Goal: Task Accomplishment & Management: Manage account settings

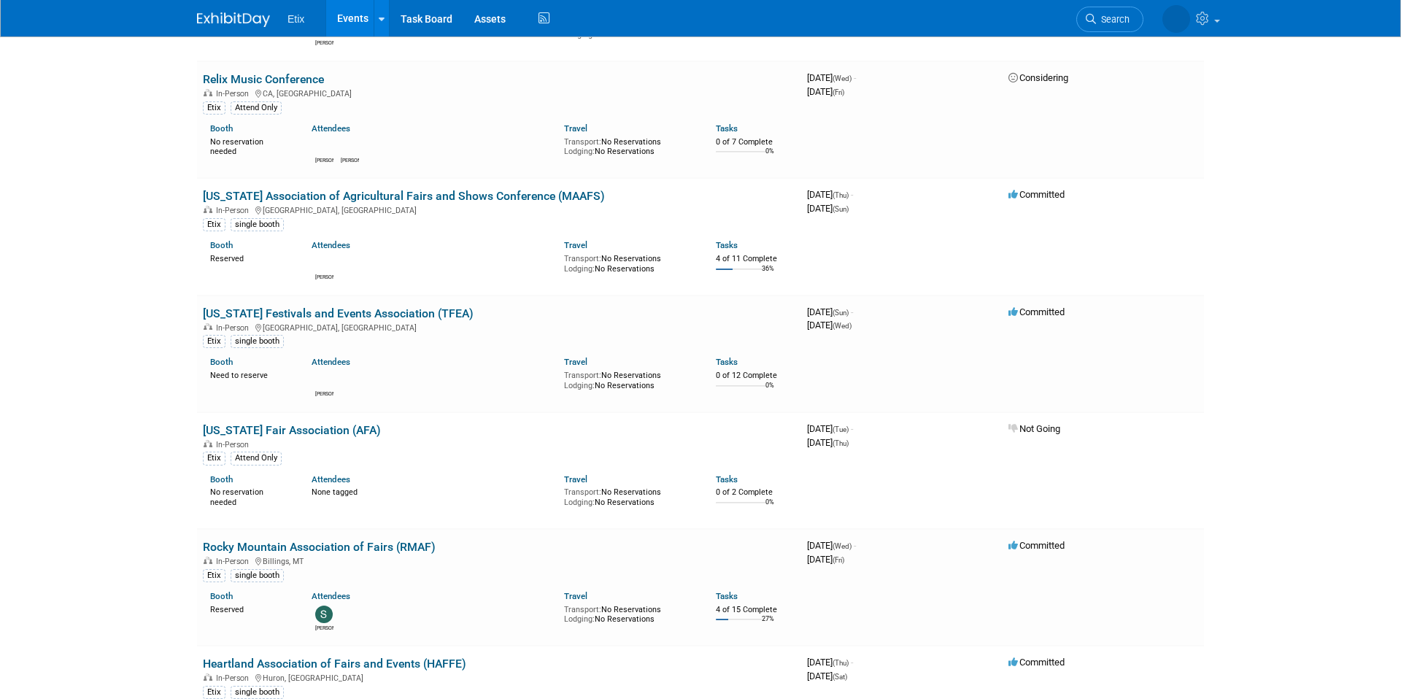
scroll to position [1282, 0]
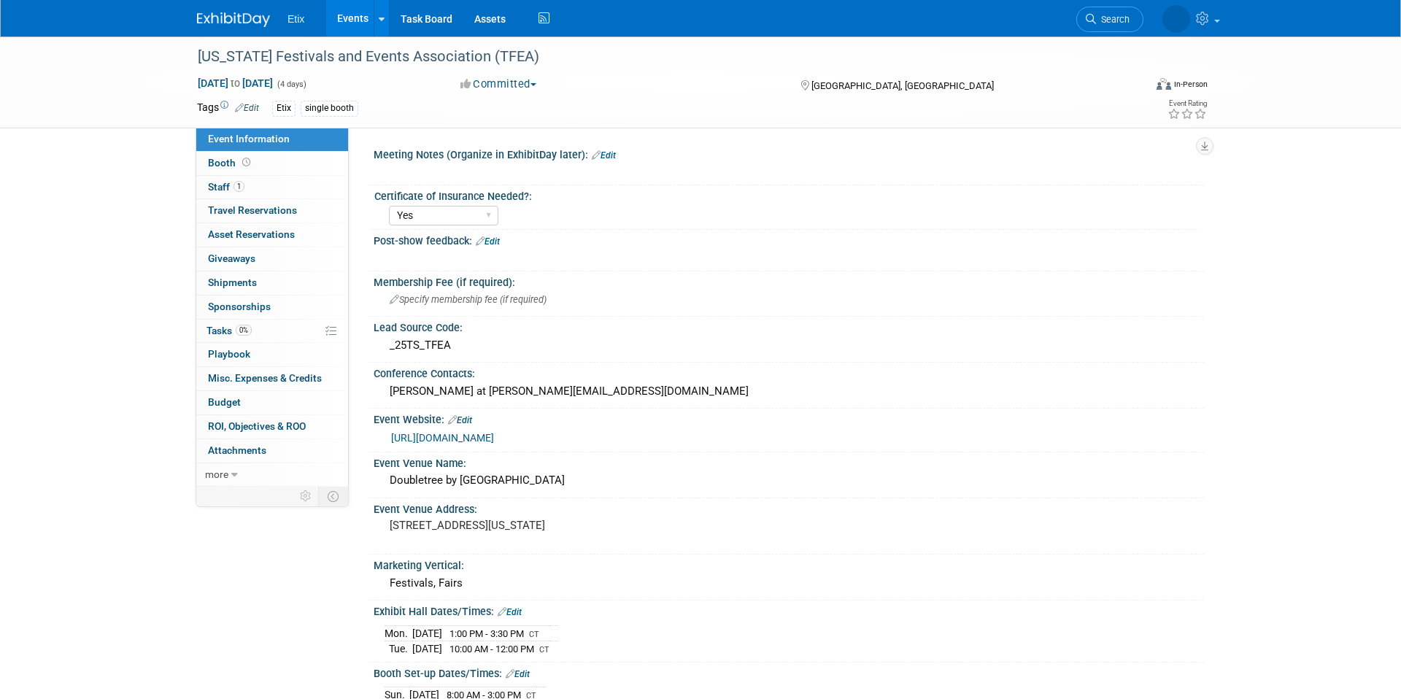
select select "Yes"
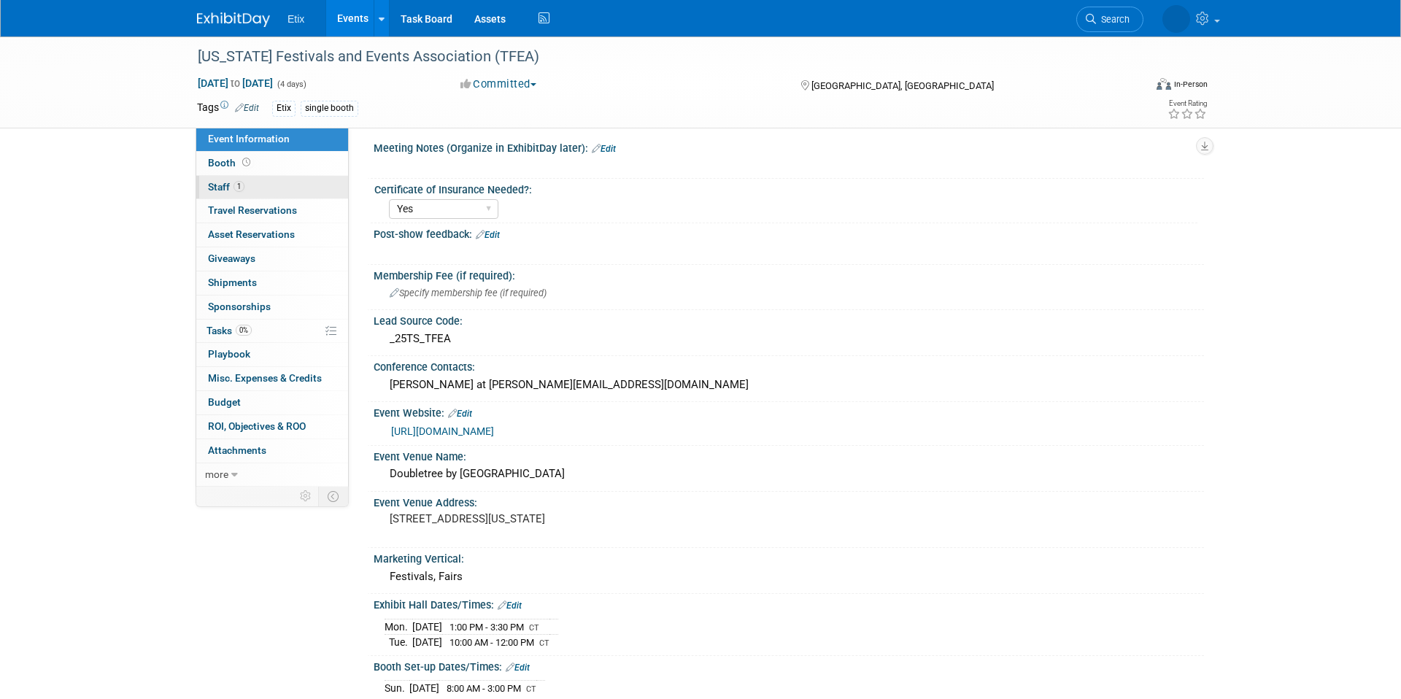
scroll to position [7, 0]
click at [235, 406] on span "Budget" at bounding box center [224, 402] width 33 height 12
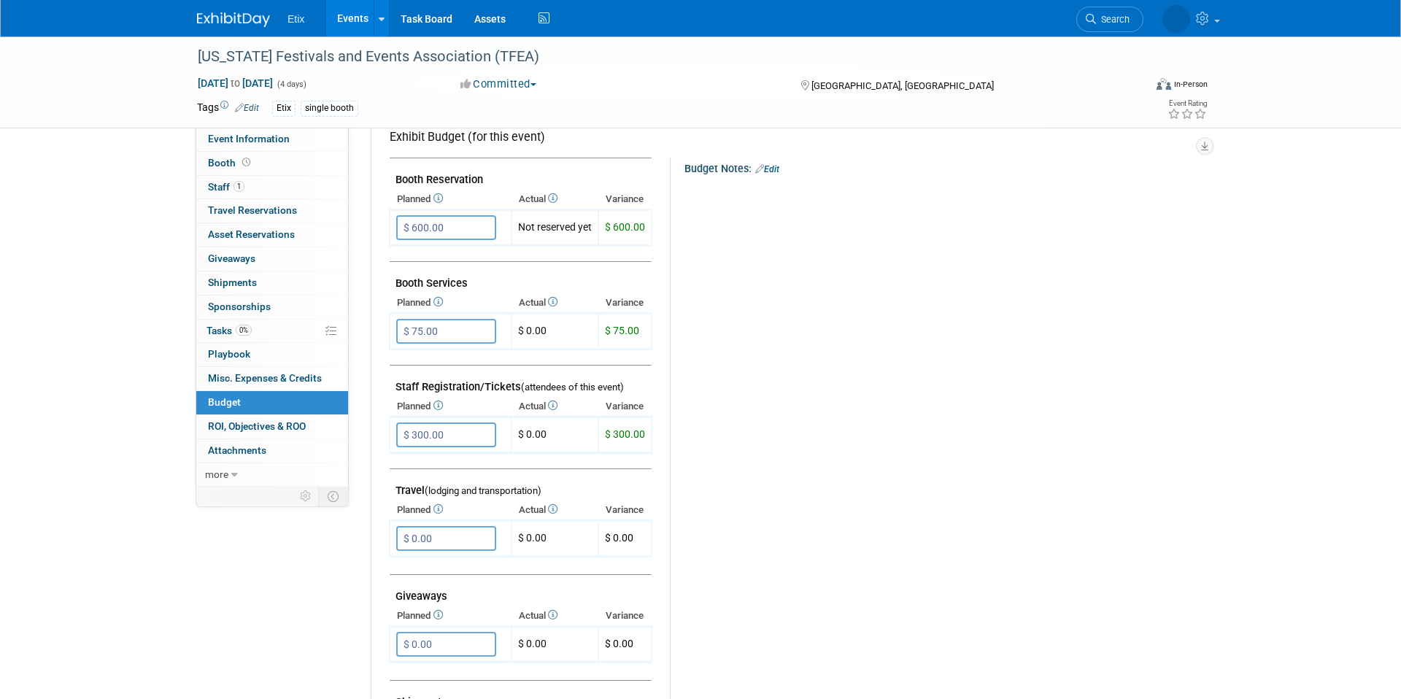
scroll to position [0, 0]
